Goal: Task Accomplishment & Management: Complete application form

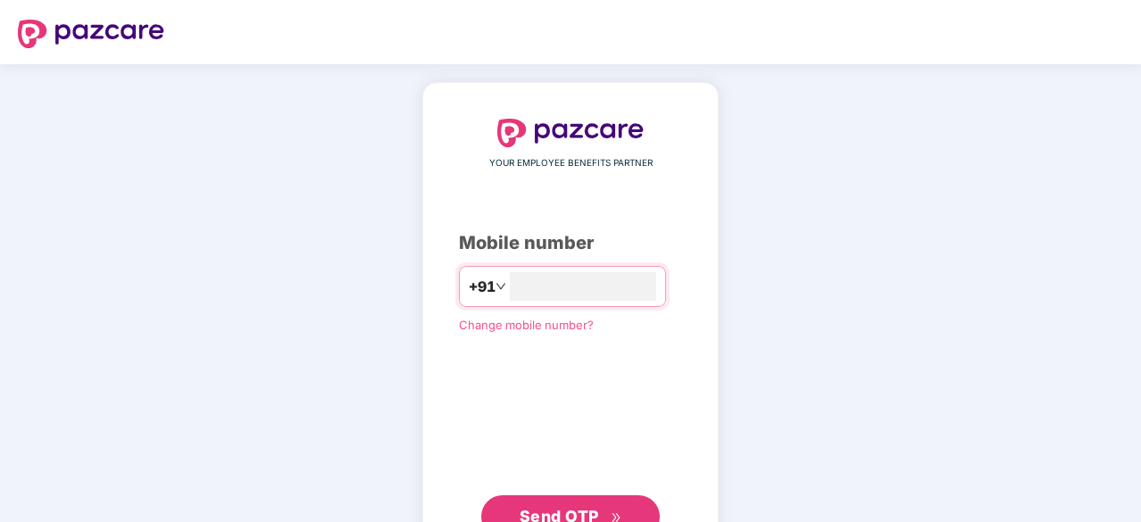
type input "**********"
click at [597, 490] on div "**********" at bounding box center [570, 328] width 223 height 418
click at [596, 490] on div "**********" at bounding box center [570, 328] width 223 height 418
click at [588, 505] on span "Send OTP" at bounding box center [559, 514] width 79 height 19
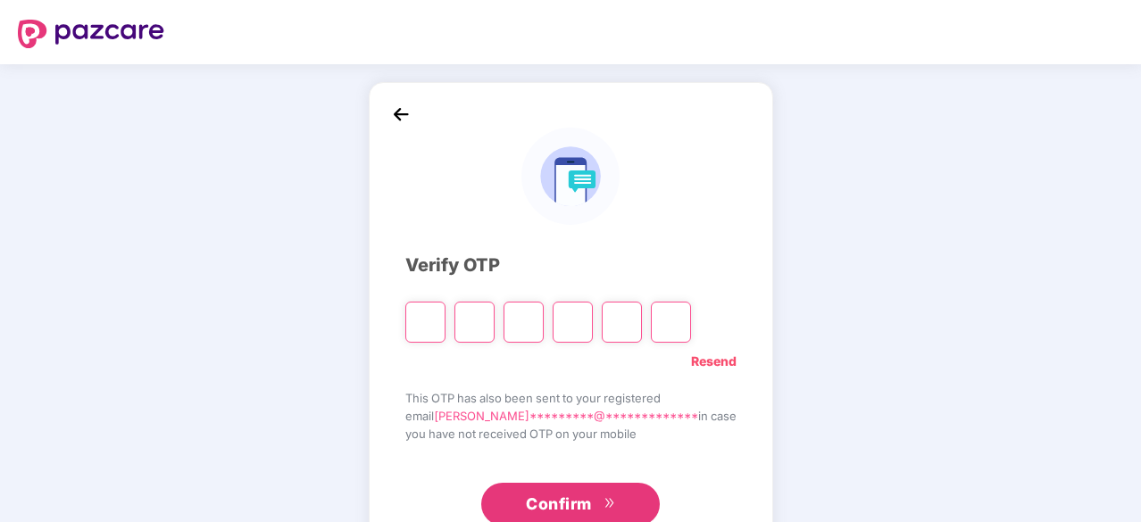
type input "*"
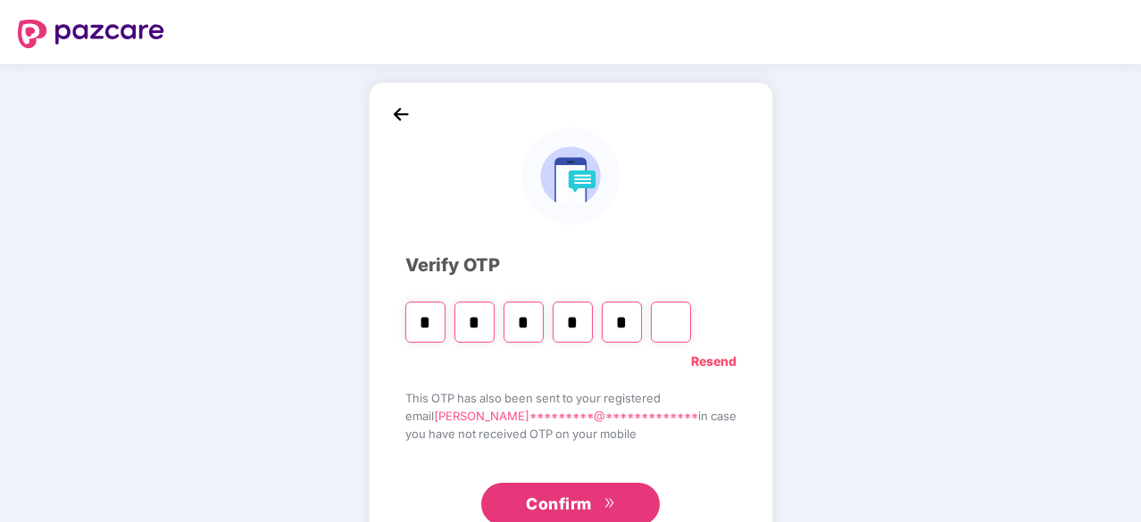
type input "*"
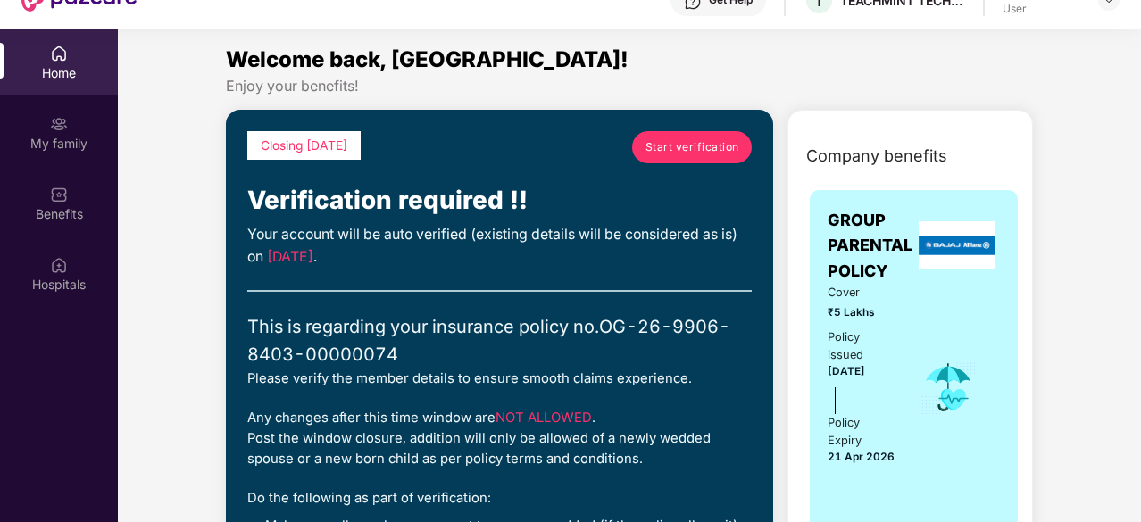
scroll to position [100, 0]
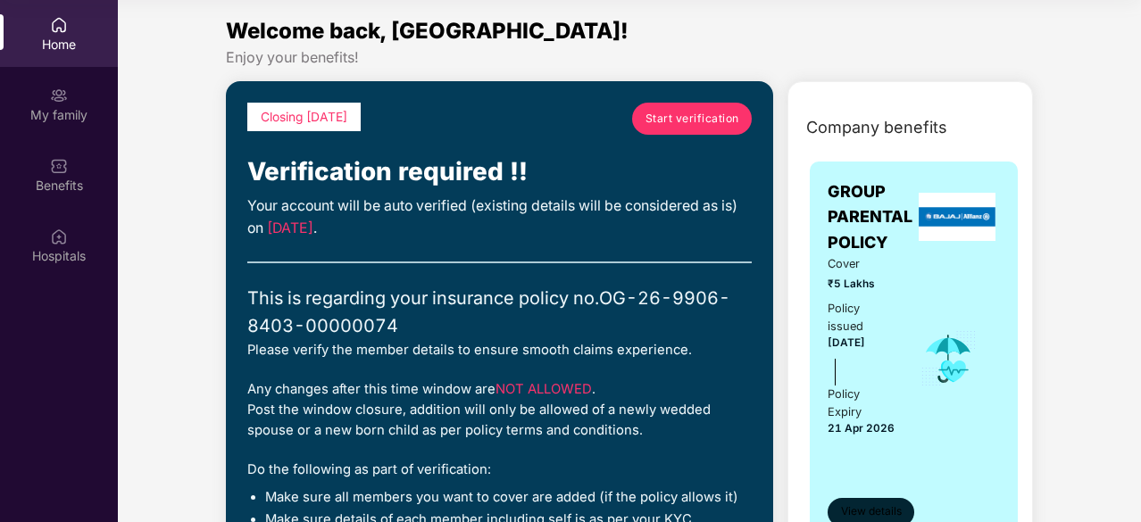
click at [893, 520] on span "View details" at bounding box center [871, 512] width 61 height 17
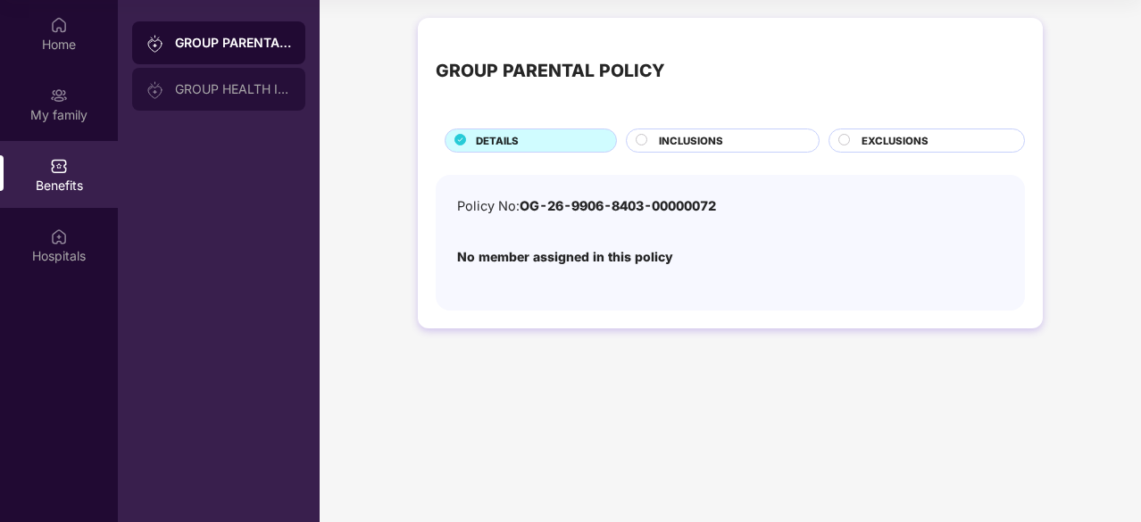
click at [270, 69] on div "GROUP HEALTH INSURANCE" at bounding box center [218, 89] width 173 height 43
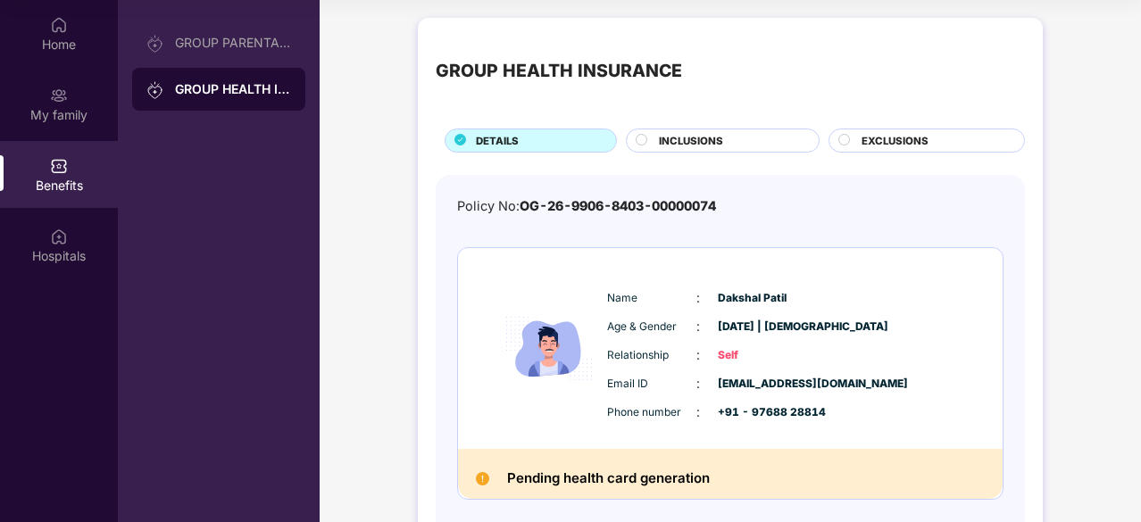
click at [623, 236] on div "Policy No: OG-26-9906-8403-00000074 Name : Dakshal Patil Age & Gender : 21 Oct …" at bounding box center [730, 361] width 546 height 330
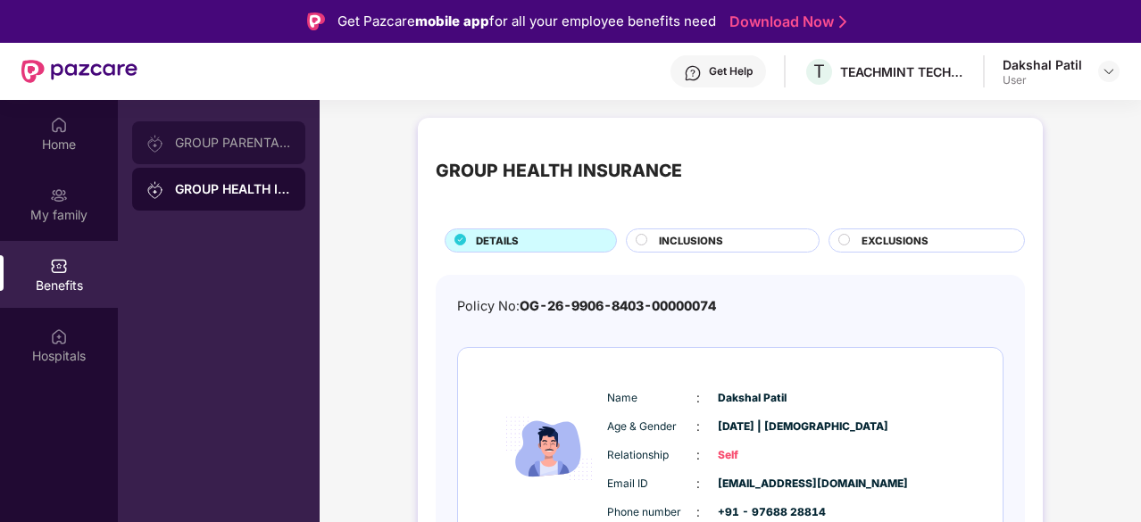
click at [202, 123] on div "GROUP PARENTAL POLICY" at bounding box center [218, 142] width 173 height 43
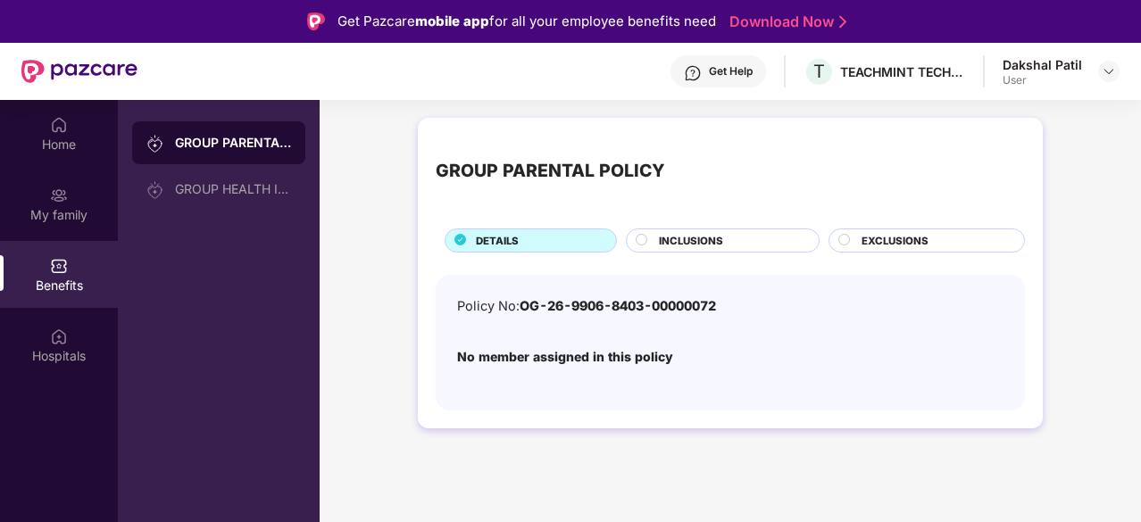
click at [707, 246] on span "INCLUSIONS" at bounding box center [691, 241] width 64 height 16
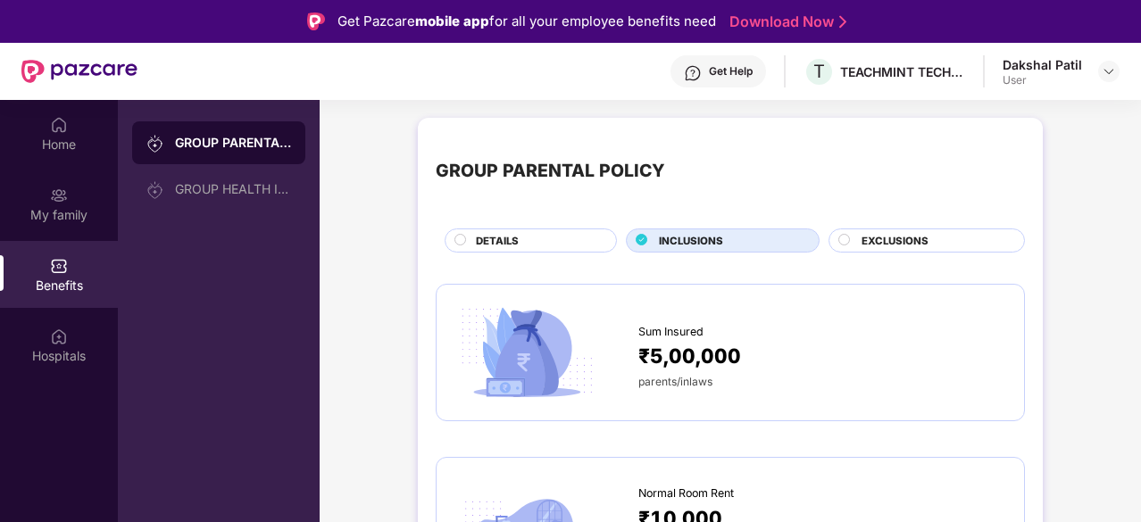
click at [605, 233] on div "DETAILS" at bounding box center [537, 242] width 140 height 19
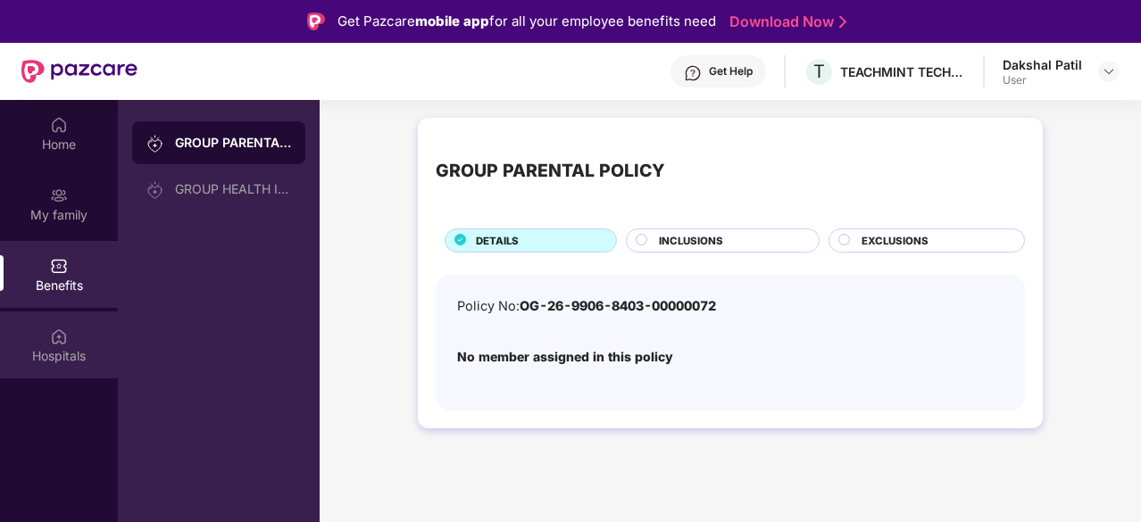
click at [68, 312] on div "Hospitals" at bounding box center [59, 345] width 118 height 67
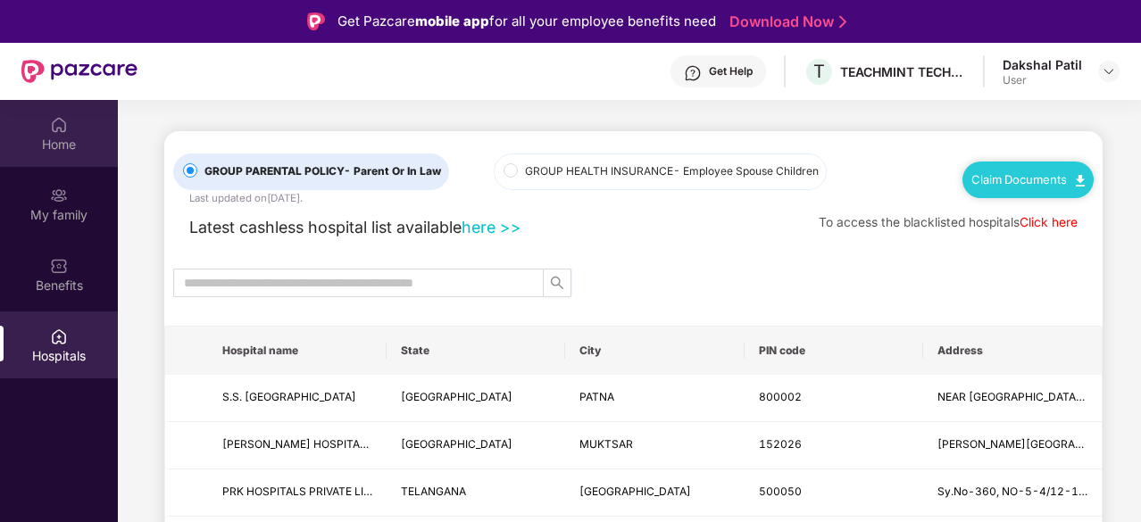
click at [93, 107] on div "Home" at bounding box center [59, 133] width 118 height 67
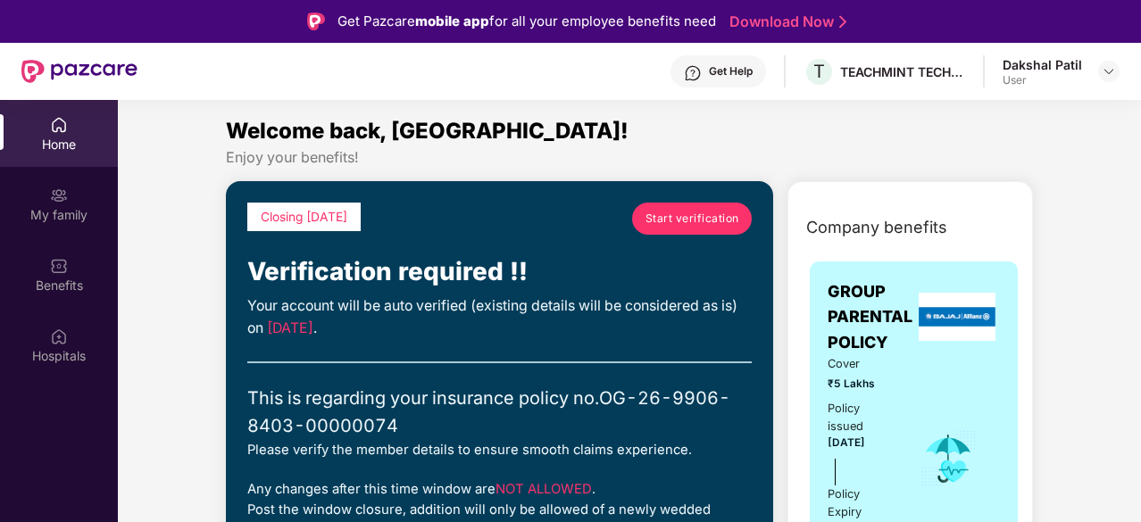
click at [669, 225] on span "Start verification" at bounding box center [693, 218] width 94 height 17
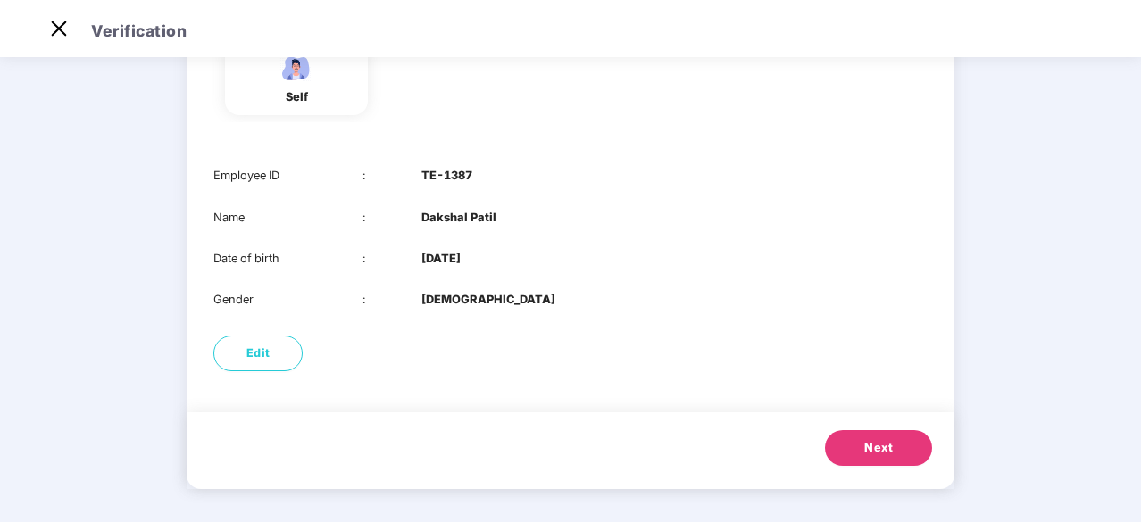
scroll to position [181, 0]
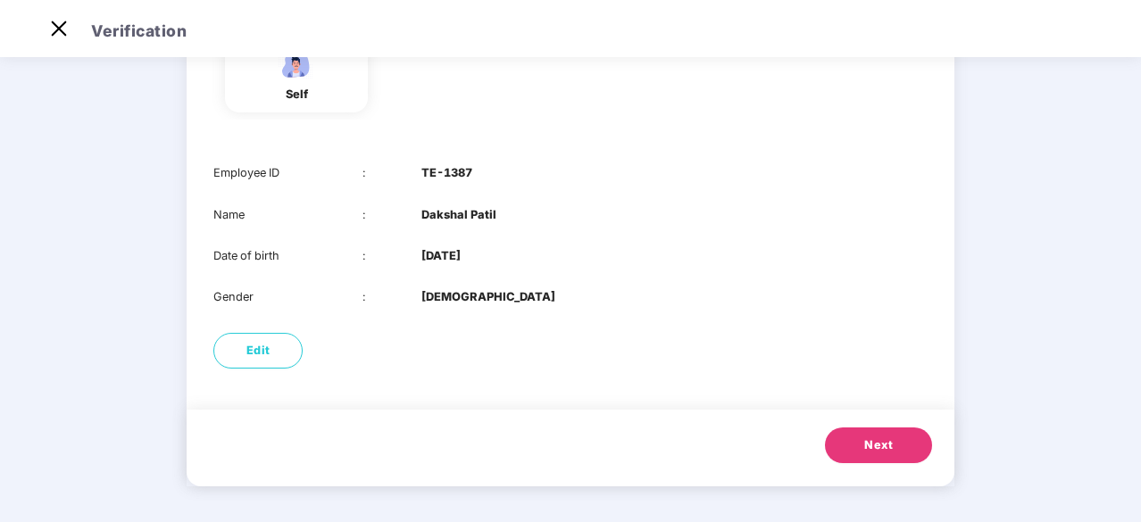
click at [882, 446] on span "Next" at bounding box center [878, 446] width 29 height 18
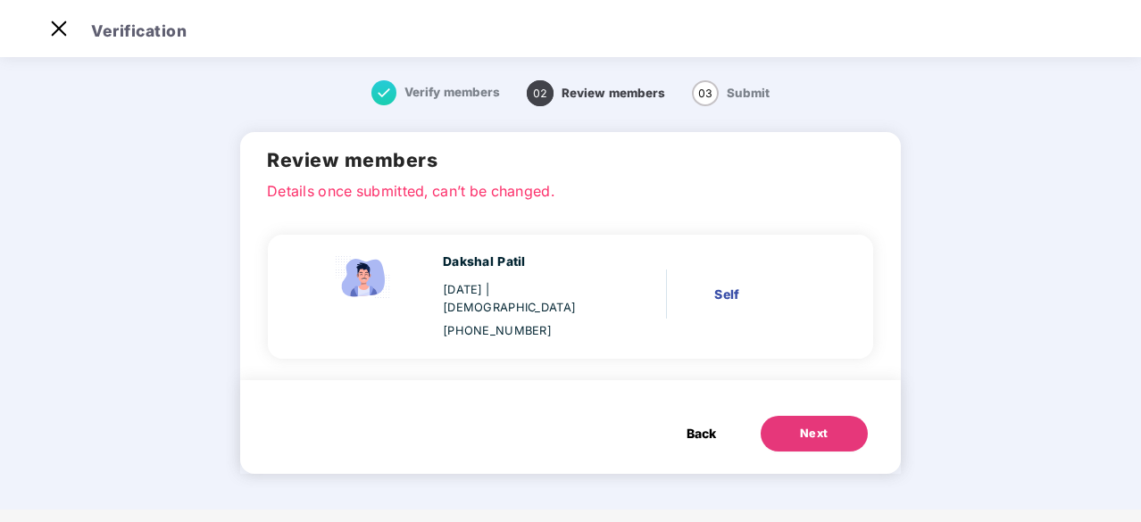
click at [811, 416] on button "Next" at bounding box center [814, 434] width 107 height 36
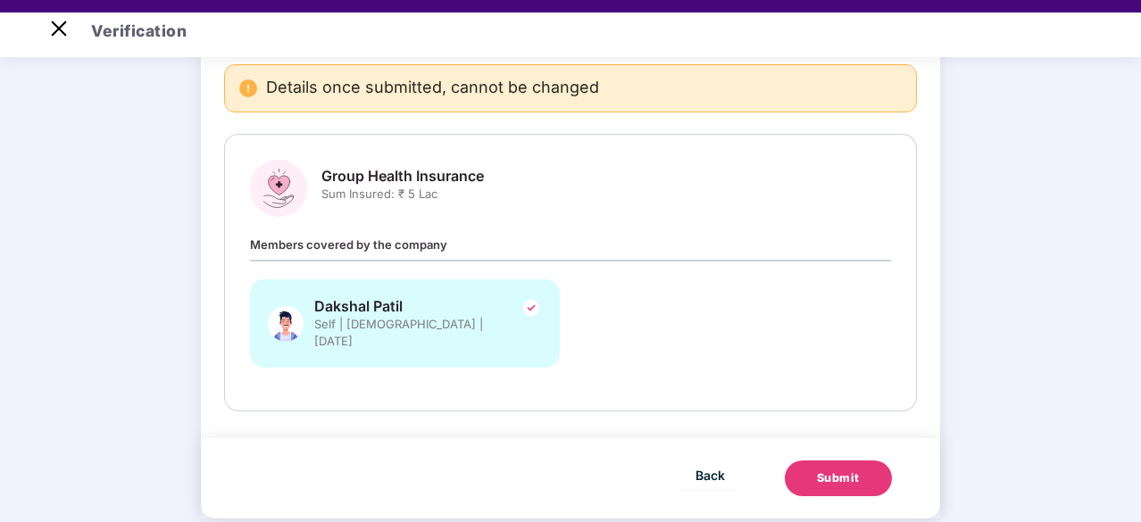
scroll to position [146, 0]
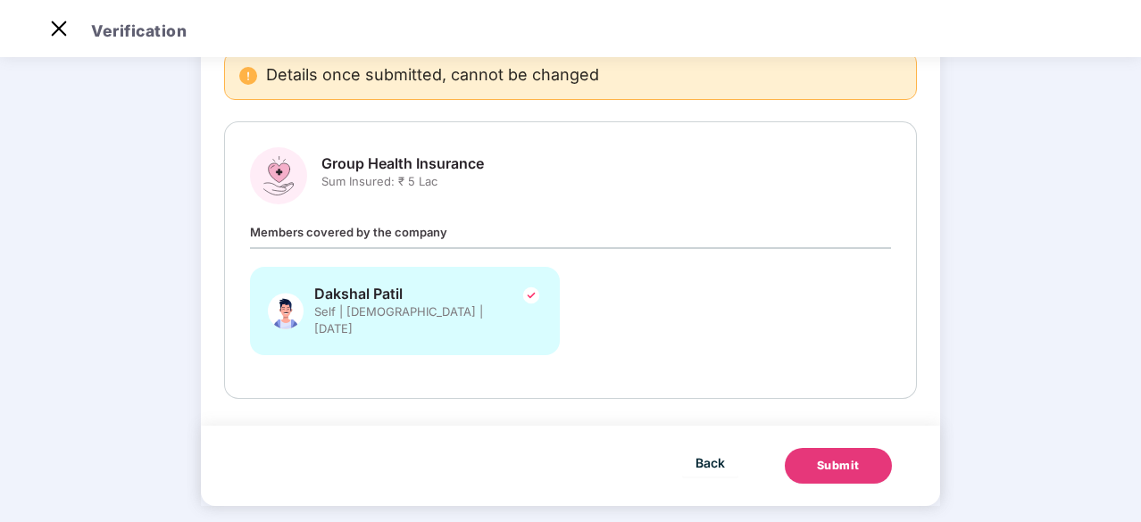
click at [842, 463] on button "Submit" at bounding box center [838, 466] width 107 height 36
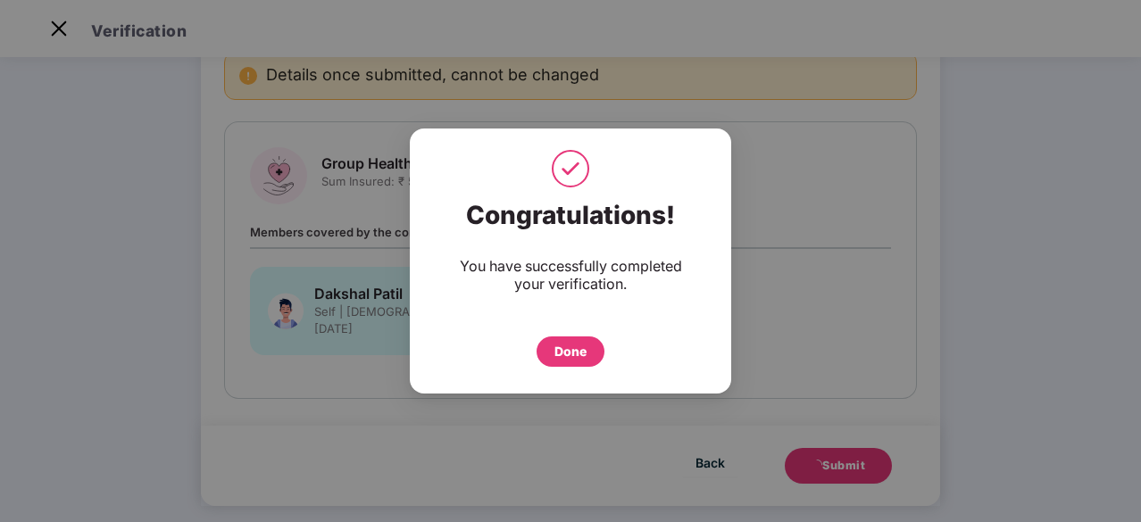
click at [602, 344] on div "Done" at bounding box center [571, 352] width 68 height 30
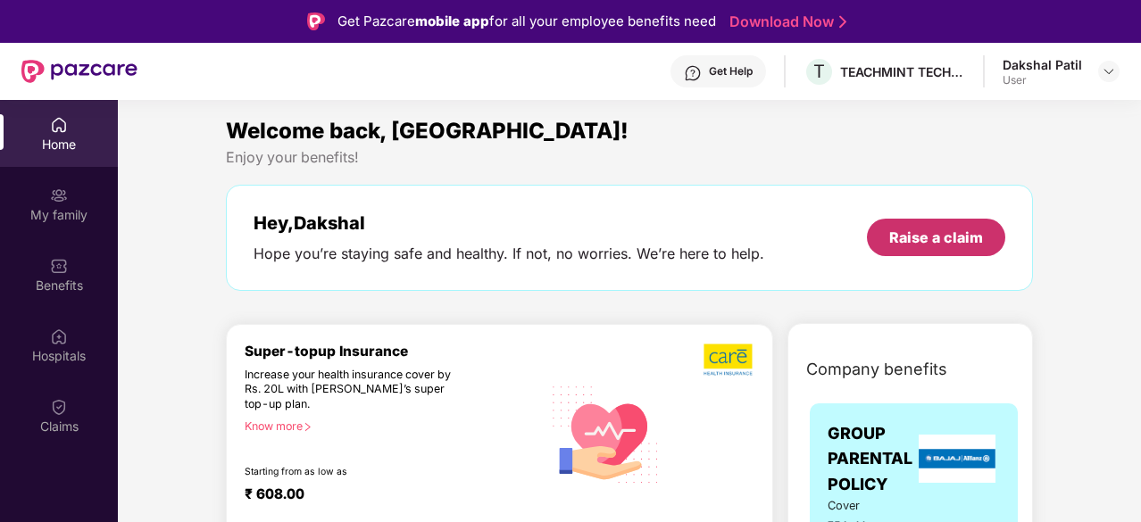
click at [905, 233] on div "Raise a claim" at bounding box center [936, 238] width 94 height 20
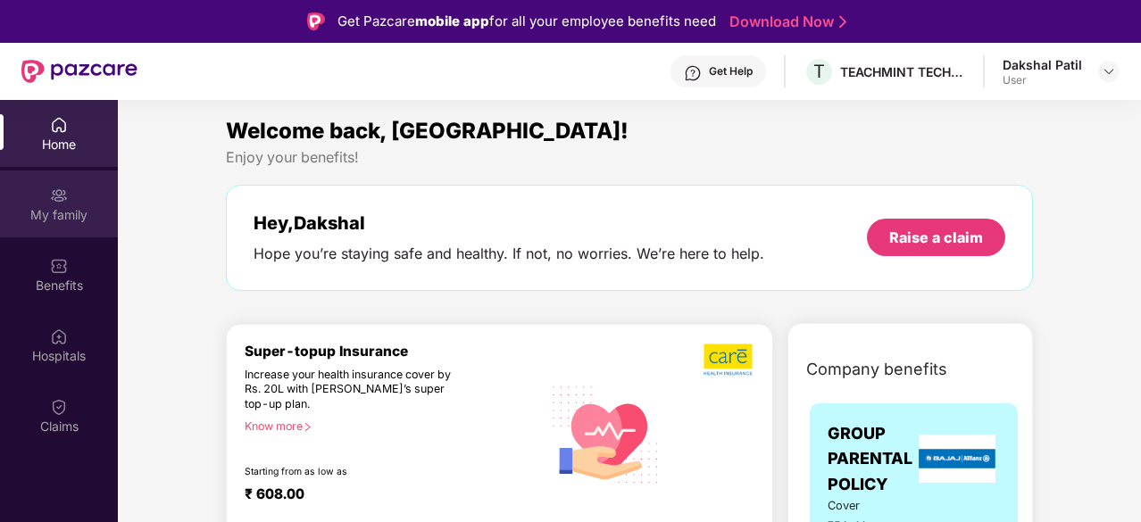
click at [57, 210] on div "My family" at bounding box center [59, 215] width 118 height 18
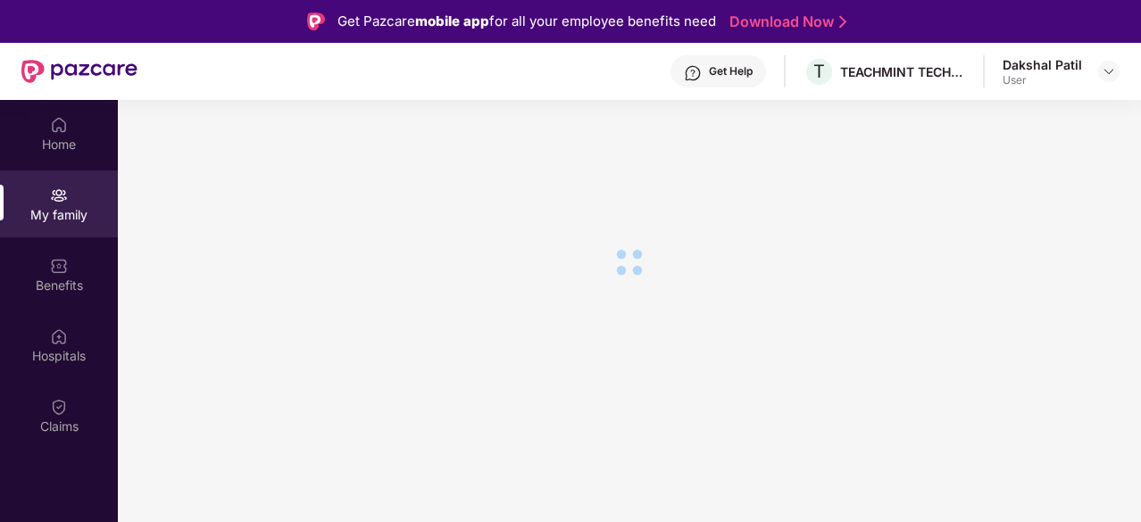
click at [57, 235] on div "My family" at bounding box center [59, 204] width 118 height 67
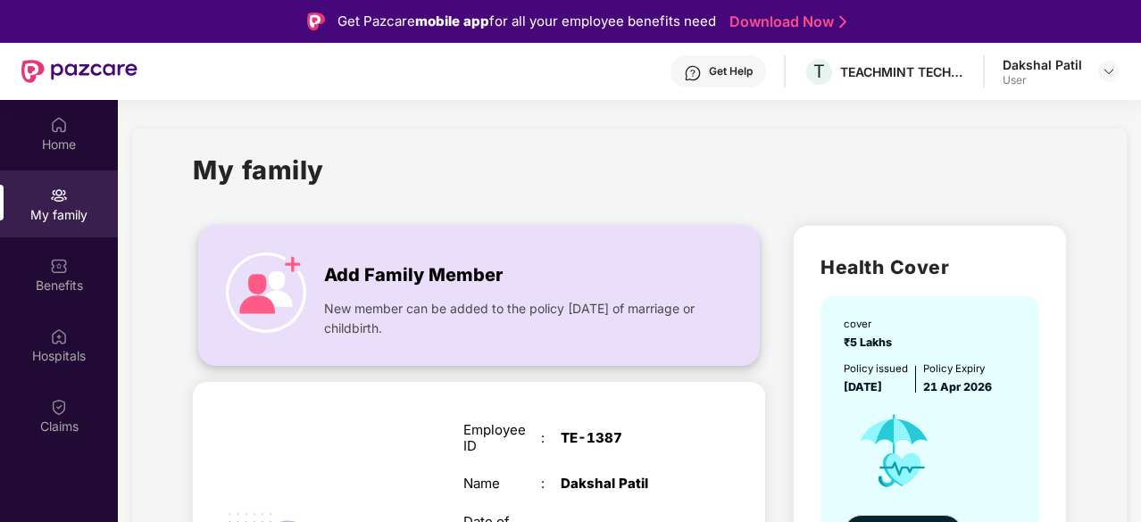
click at [296, 285] on img at bounding box center [266, 293] width 80 height 80
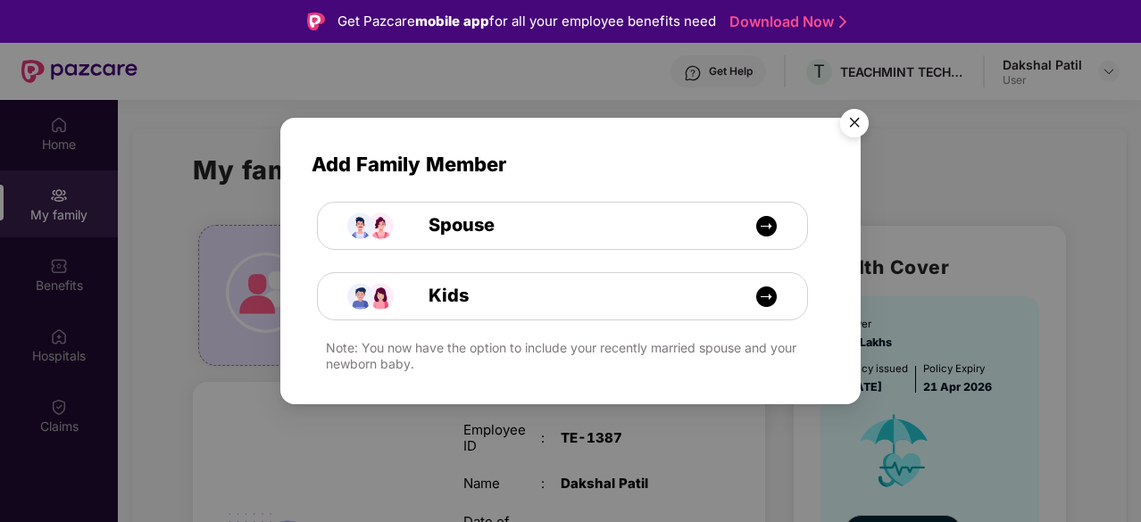
click at [864, 116] on img "Close" at bounding box center [855, 126] width 50 height 50
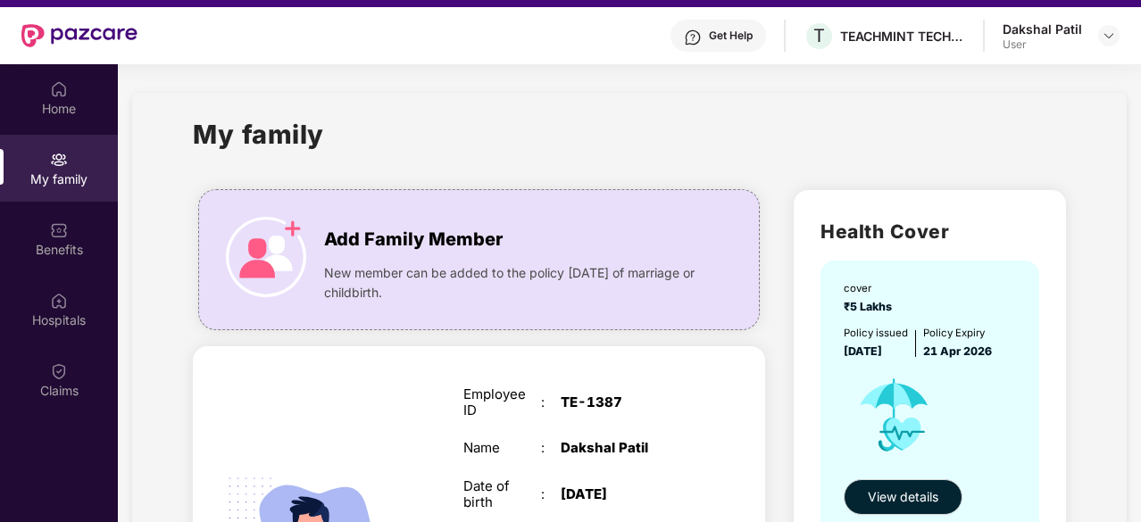
scroll to position [100, 0]
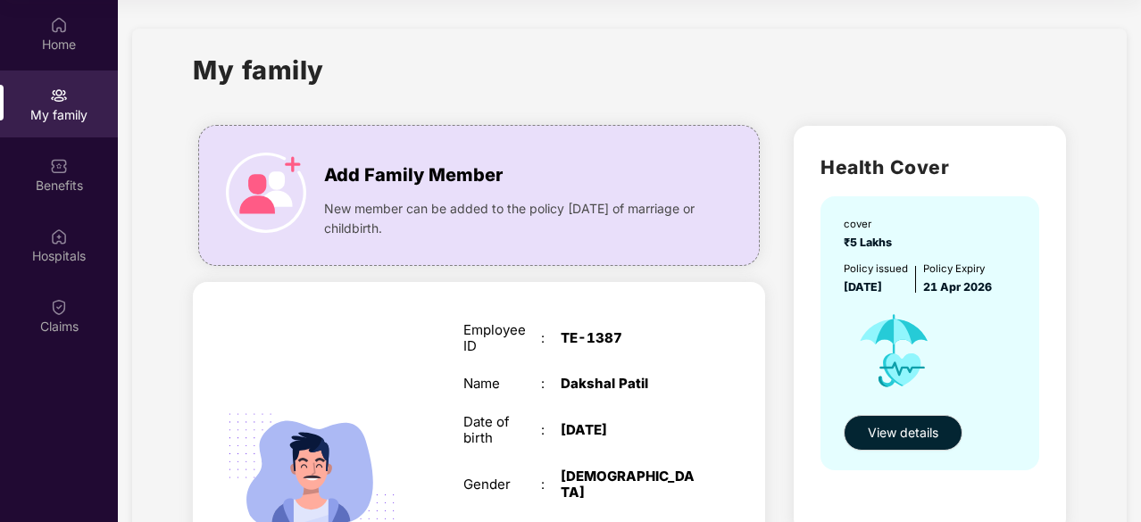
drag, startPoint x: 1114, startPoint y: 309, endPoint x: 1142, endPoint y: 313, distance: 28.0
click at [1140, 313] on html "Get Pazcare mobile app for all your employee benefits need Download Now Get Hel…" at bounding box center [570, 161] width 1141 height 522
